Goal: Task Accomplishment & Management: Manage account settings

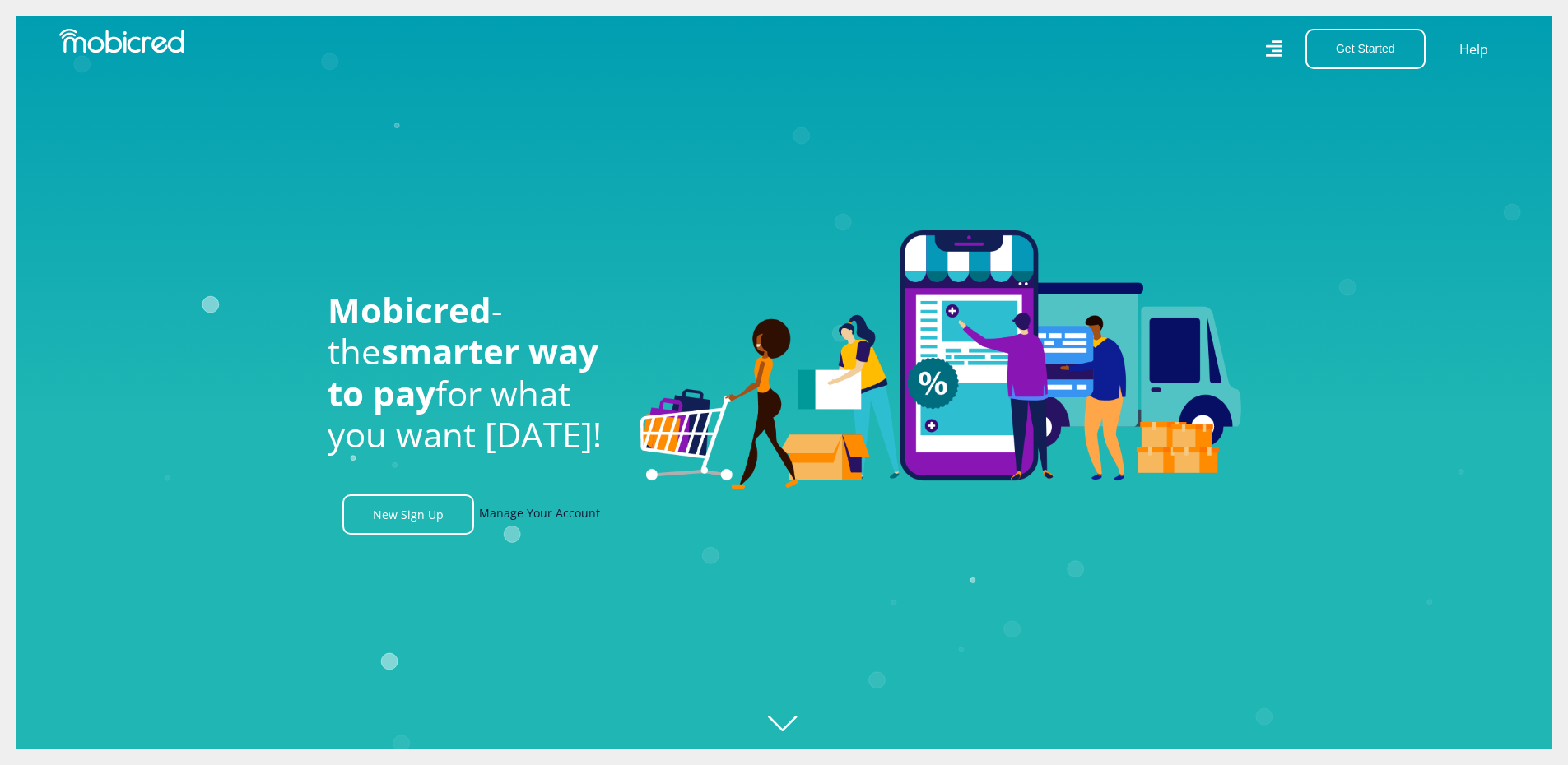
click at [550, 522] on link "Manage Your Account" at bounding box center [539, 515] width 121 height 40
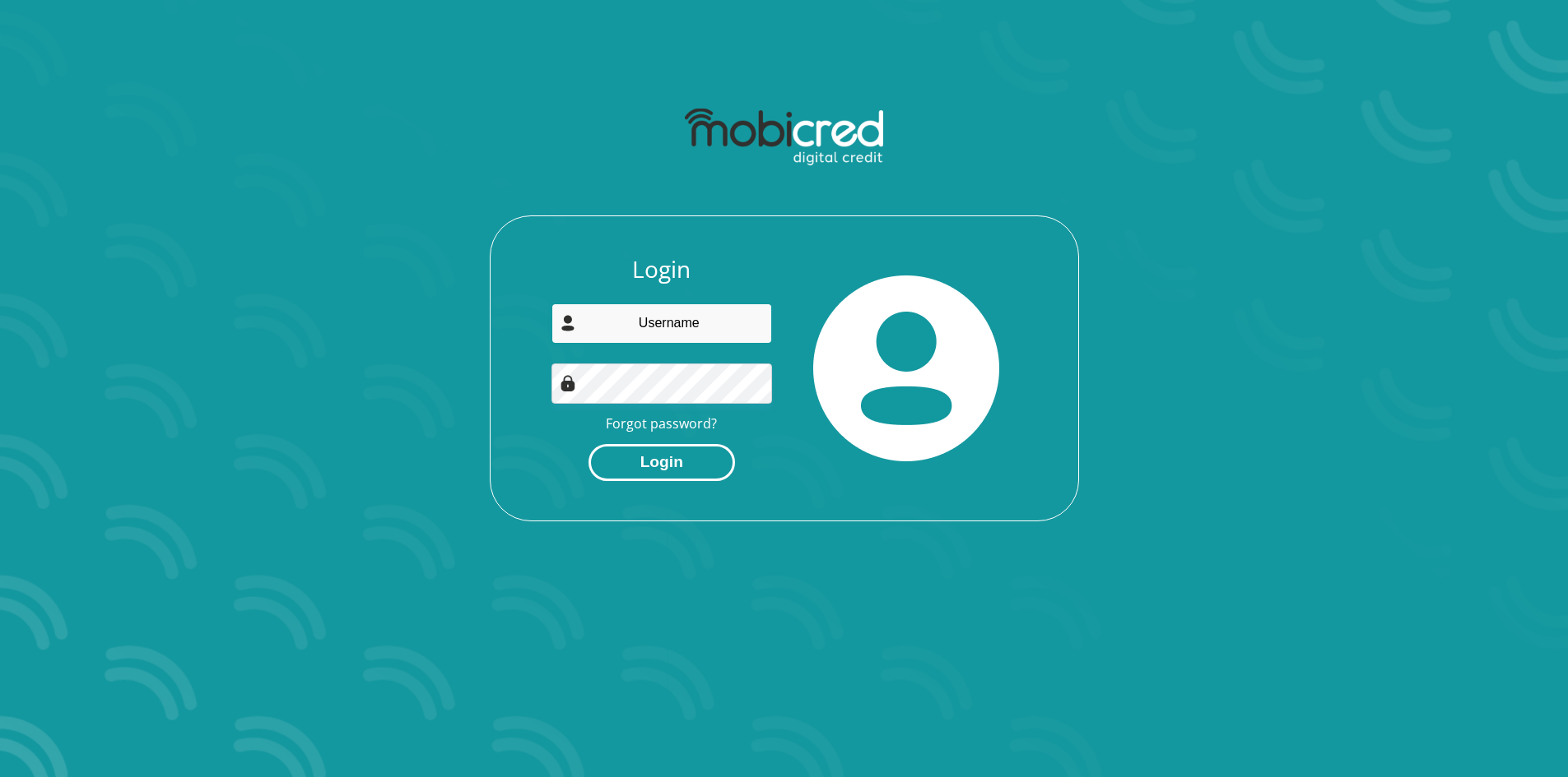
type input "sekhulamlg@gmail.com"
click at [664, 454] on button "Login" at bounding box center [661, 462] width 147 height 37
